Goal: Information Seeking & Learning: Learn about a topic

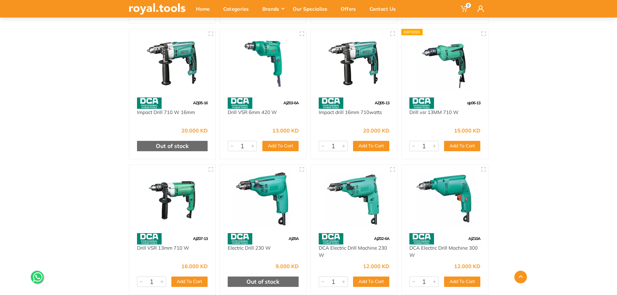
scroll to position [194, 0]
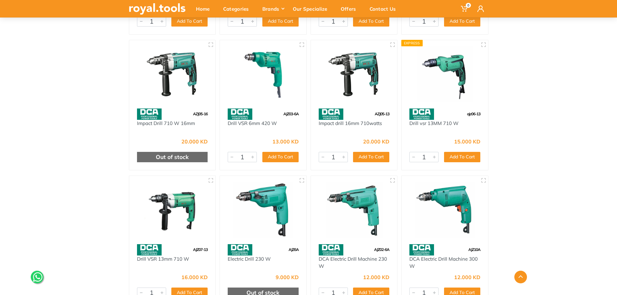
click at [286, 206] on img at bounding box center [263, 210] width 75 height 56
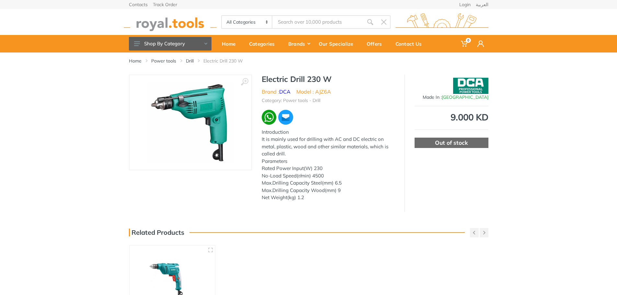
drag, startPoint x: 262, startPoint y: 176, endPoint x: 327, endPoint y: 175, distance: 64.7
click at [327, 175] on div "Introduction It is mainly used for drilling with AC and DC electric on metal, p…" at bounding box center [328, 165] width 133 height 73
click at [311, 192] on div "Introduction It is mainly used for drilling with AC and DC electric on metal, p…" at bounding box center [328, 165] width 133 height 73
drag, startPoint x: 336, startPoint y: 139, endPoint x: 314, endPoint y: 157, distance: 28.1
click at [314, 157] on div "Introduction It is mainly used for drilling with AC and DC electric on metal, p…" at bounding box center [328, 165] width 133 height 73
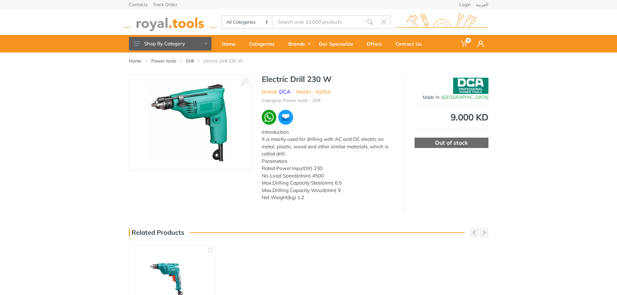
click at [286, 165] on div "Introduction It is mainly used for drilling with AC and DC electric on metal, p…" at bounding box center [328, 165] width 133 height 73
drag, startPoint x: 262, startPoint y: 168, endPoint x: 339, endPoint y: 205, distance: 85.7
click at [345, 193] on div "Introduction It is mainly used for drilling with AC and DC electric on metal, p…" at bounding box center [328, 165] width 133 height 73
click at [334, 207] on div "‹ › Electric Drill 230 W Brand : DCA Model : AJZ6A Parameters" at bounding box center [308, 142] width 359 height 137
